Goal: Find contact information: Find contact information

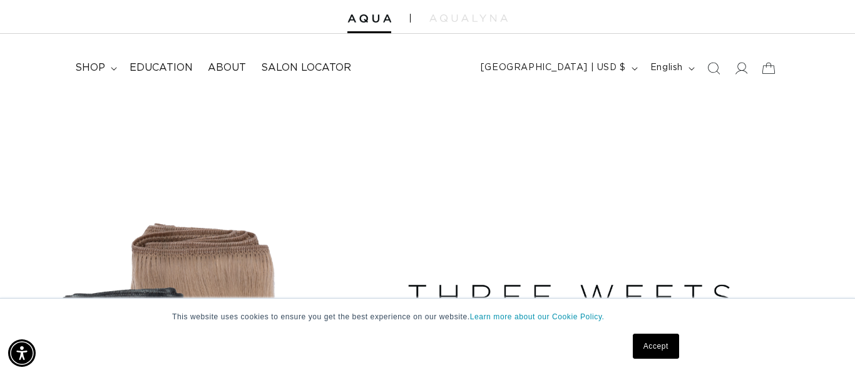
scroll to position [0, 1533]
click at [666, 352] on link "Accept" at bounding box center [656, 346] width 46 height 25
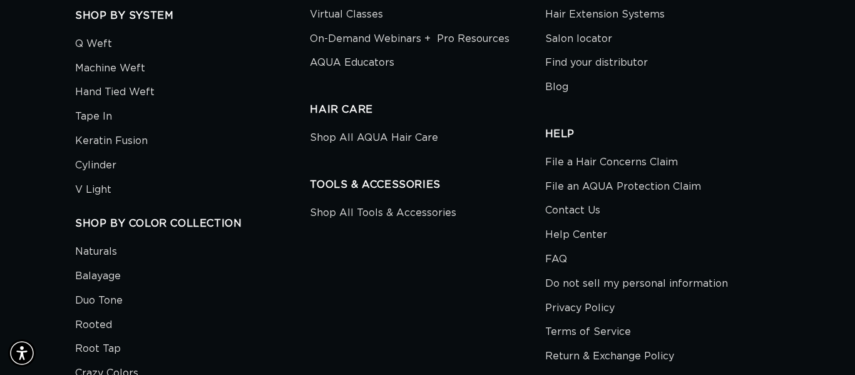
scroll to position [3906, 0]
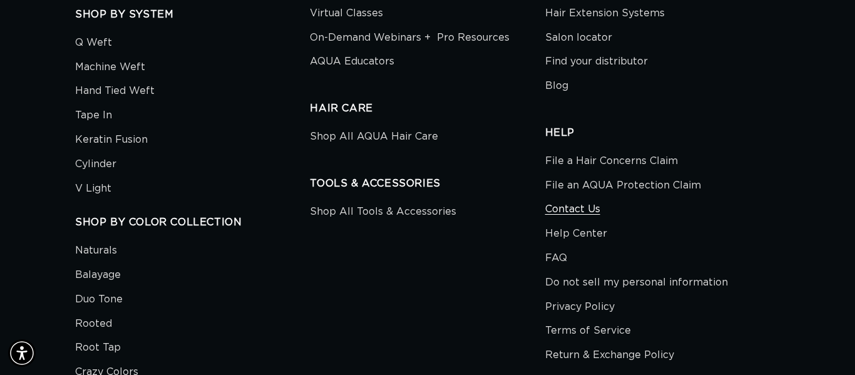
click at [585, 199] on link "Contact Us" at bounding box center [572, 209] width 55 height 24
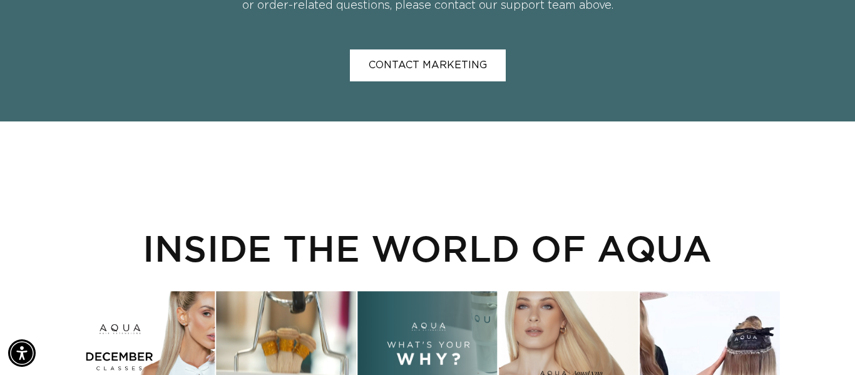
scroll to position [1472, 0]
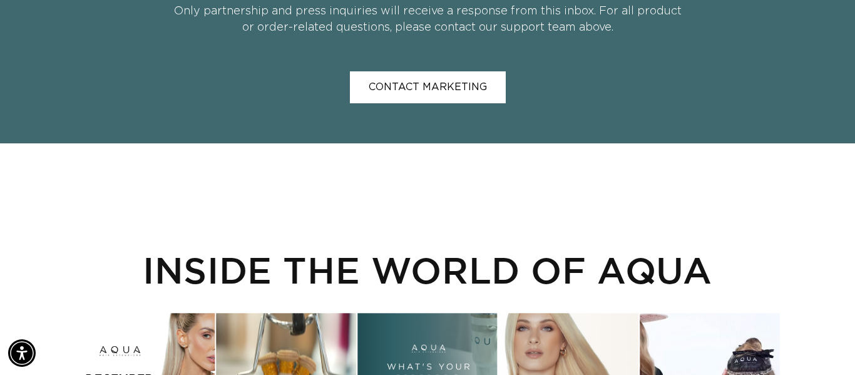
click at [426, 83] on link "contact marketing" at bounding box center [428, 87] width 156 height 32
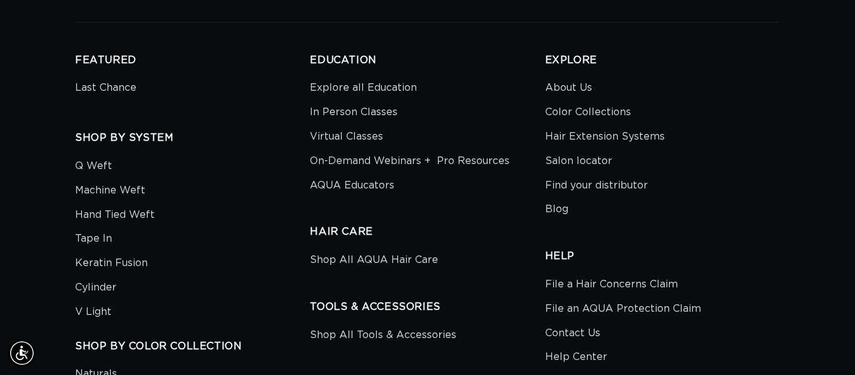
scroll to position [0, 767]
